Goal: Task Accomplishment & Management: Manage account settings

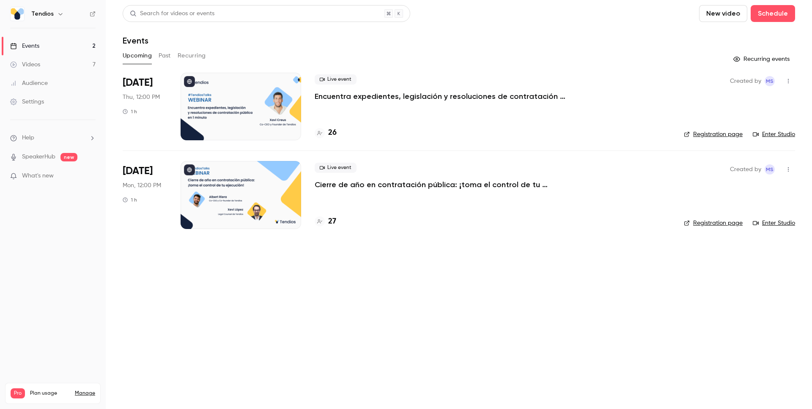
click at [354, 98] on p "Encuentra expedientes, legislación y resoluciones de contratación pública en 1 …" at bounding box center [442, 96] width 254 height 10
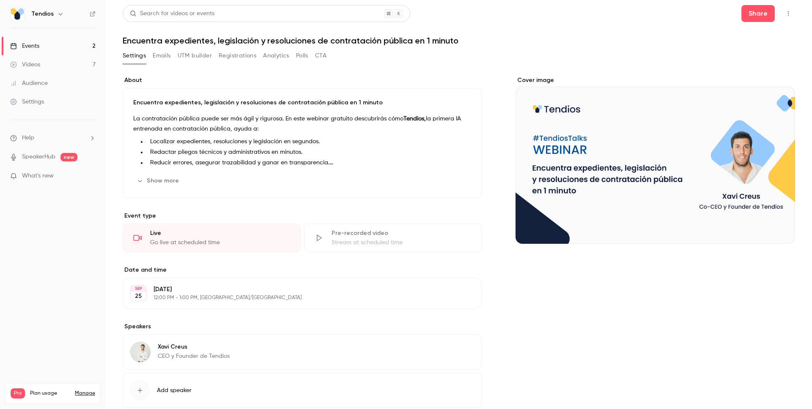
click at [160, 55] on button "Emails" at bounding box center [162, 56] width 18 height 14
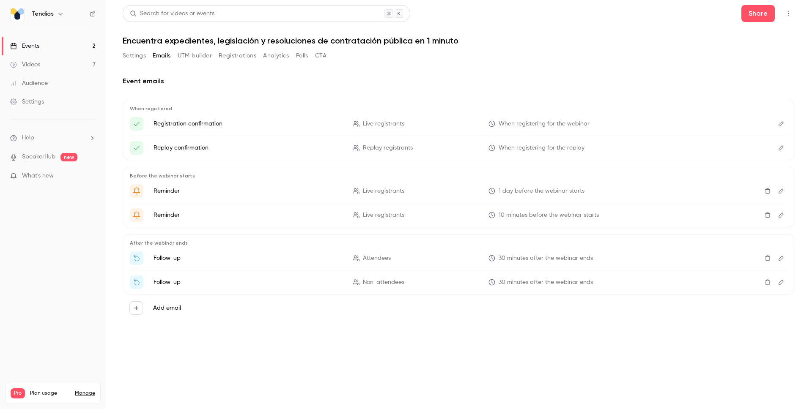
click at [142, 55] on button "Settings" at bounding box center [134, 56] width 23 height 14
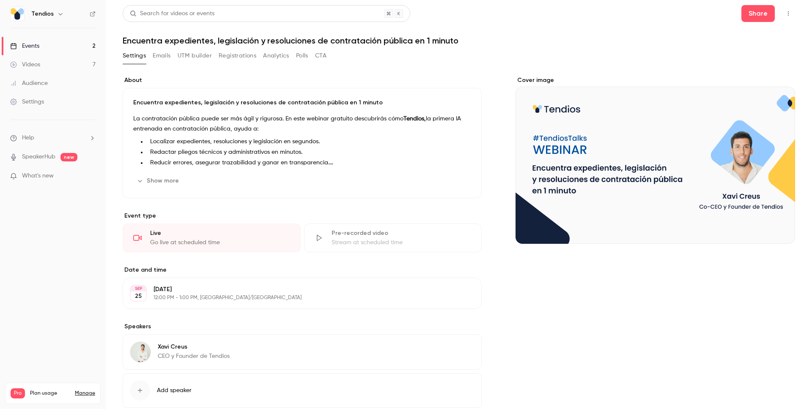
click at [241, 54] on button "Registrations" at bounding box center [238, 56] width 38 height 14
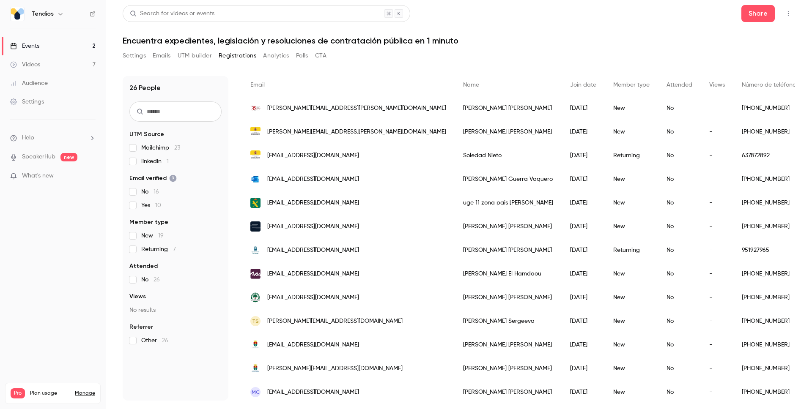
scroll to position [36, 0]
